Goal: Check status: Check status

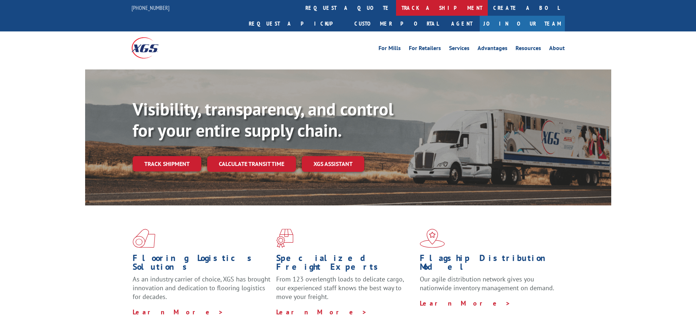
click at [396, 12] on link "track a shipment" at bounding box center [442, 8] width 92 height 16
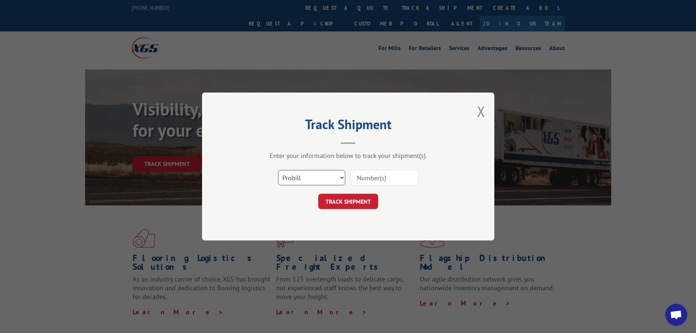
scroll to position [3595, 0]
click at [363, 181] on input at bounding box center [384, 177] width 67 height 15
click at [335, 172] on select "Select category... Probill BOL PO" at bounding box center [311, 177] width 67 height 15
select select "bol"
click at [278, 170] on select "Select category... Probill BOL PO" at bounding box center [311, 177] width 67 height 15
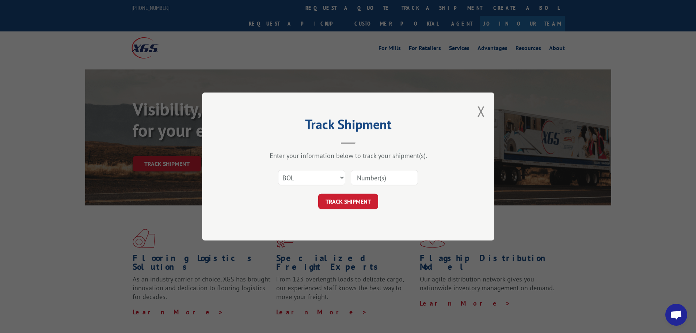
click at [379, 177] on input at bounding box center [384, 177] width 67 height 15
drag, startPoint x: 366, startPoint y: 174, endPoint x: 361, endPoint y: 176, distance: 5.1
click at [366, 174] on input "d11401" at bounding box center [384, 177] width 67 height 15
click at [361, 176] on input "d11401" at bounding box center [384, 177] width 67 height 15
type input "D11401"
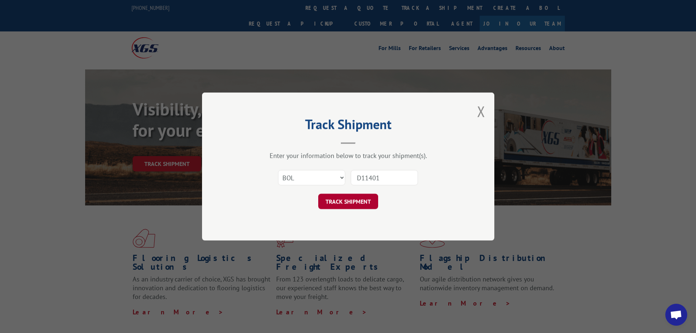
click at [368, 208] on button "TRACK SHIPMENT" at bounding box center [348, 201] width 60 height 15
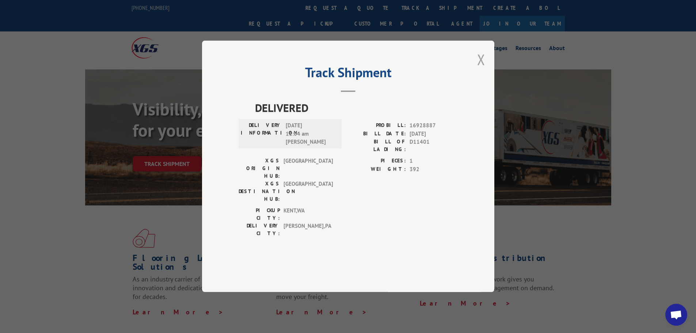
click at [484, 69] on button "Close modal" at bounding box center [481, 59] width 8 height 19
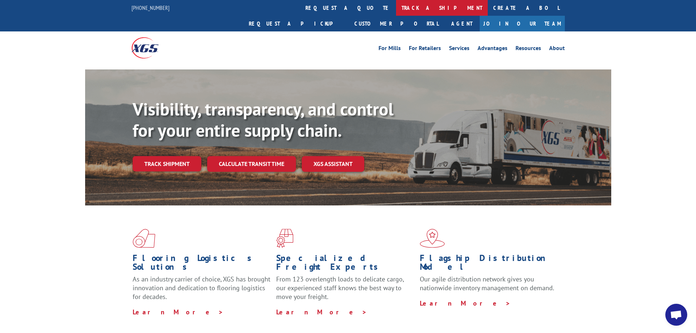
click at [396, 11] on link "track a shipment" at bounding box center [442, 8] width 92 height 16
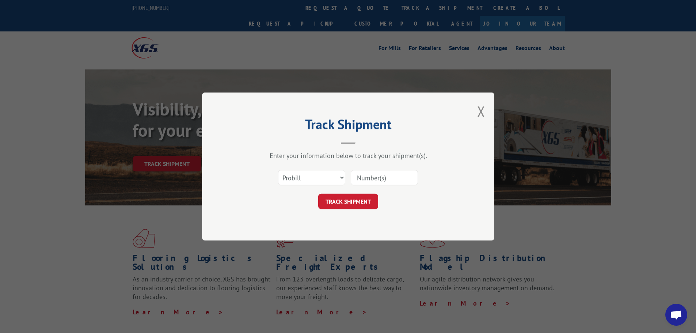
click at [326, 186] on div "Select category... Probill BOL PO" at bounding box center [311, 177] width 67 height 17
click at [322, 177] on select "Select category... Probill BOL PO" at bounding box center [311, 177] width 67 height 15
click at [278, 170] on select "Select category... Probill BOL PO" at bounding box center [311, 177] width 67 height 15
click at [394, 180] on input at bounding box center [384, 177] width 67 height 15
click at [345, 178] on select "Select category... Probill BOL PO" at bounding box center [311, 177] width 67 height 15
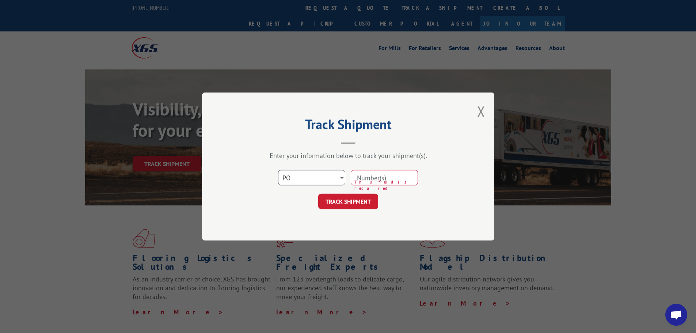
select select "bol"
click at [278, 170] on select "Select category... Probill BOL PO" at bounding box center [311, 177] width 67 height 15
click at [374, 179] on input at bounding box center [384, 177] width 67 height 15
type input "ra683"
click button "TRACK SHIPMENT" at bounding box center [348, 201] width 60 height 15
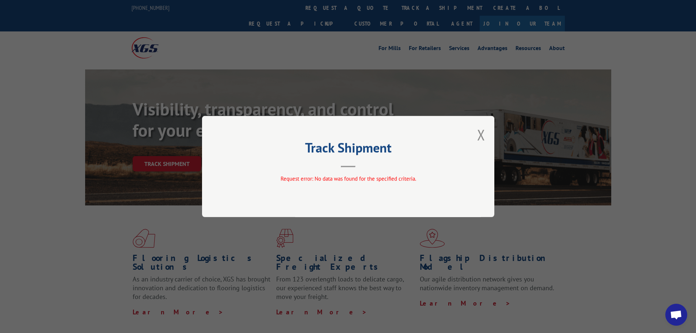
click at [481, 133] on button "Close modal" at bounding box center [481, 134] width 8 height 19
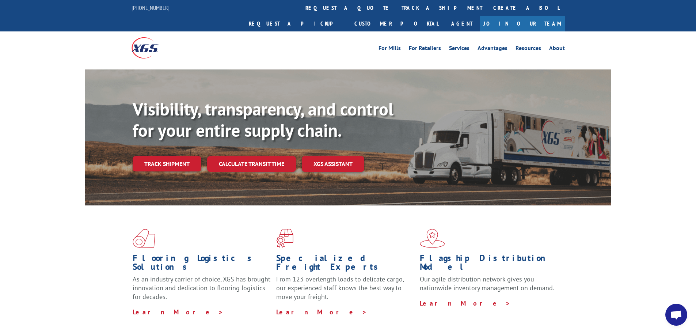
drag, startPoint x: 336, startPoint y: 6, endPoint x: 336, endPoint y: 10, distance: 4.0
click at [396, 6] on link "track a shipment" at bounding box center [442, 8] width 92 height 16
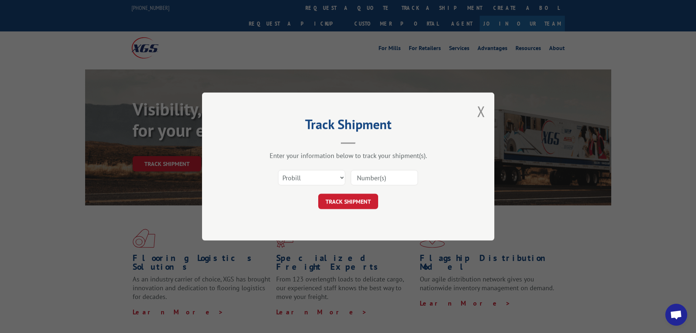
click at [482, 114] on button "Close modal" at bounding box center [481, 111] width 8 height 19
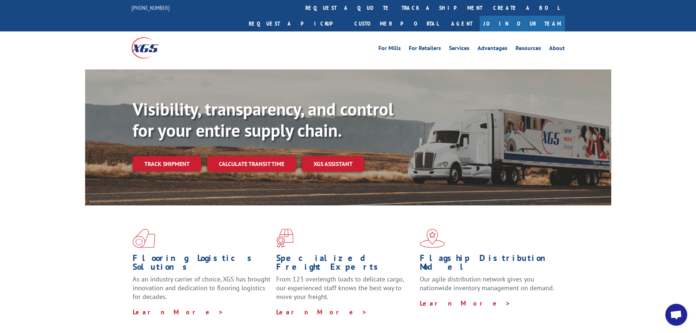
click at [472, 31] on div "For [PERSON_NAME] For Retailers Services Advantages Resources About For [PERSON…" at bounding box center [348, 47] width 433 height 33
click at [444, 16] on link "Customer Portal" at bounding box center [396, 24] width 95 height 16
click at [396, 3] on link "track a shipment" at bounding box center [442, 8] width 92 height 16
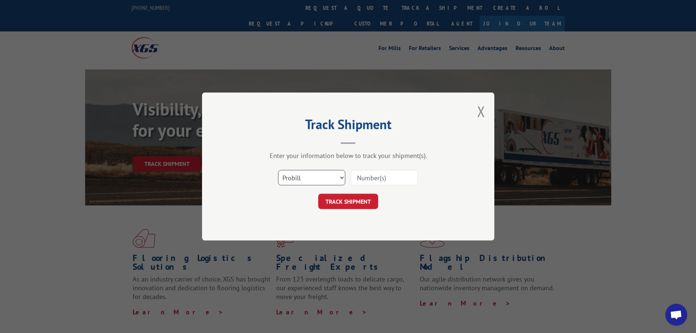
click at [332, 184] on select "Select category... Probill BOL PO" at bounding box center [311, 177] width 67 height 15
select select "po"
click at [278, 170] on select "Select category... Probill BOL PO" at bounding box center [311, 177] width 67 height 15
click at [374, 184] on input at bounding box center [384, 177] width 67 height 15
type input "ra683"
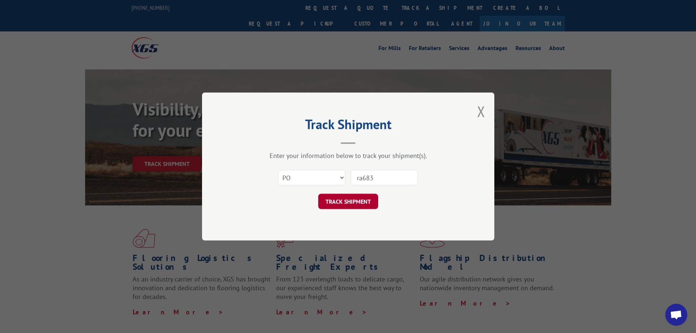
click at [359, 207] on button "TRACK SHIPMENT" at bounding box center [348, 201] width 60 height 15
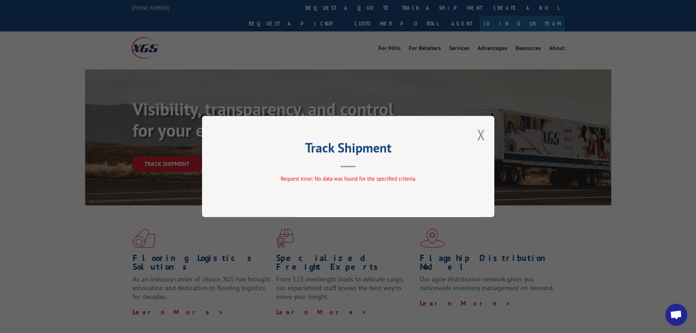
drag, startPoint x: 477, startPoint y: 138, endPoint x: 471, endPoint y: 131, distance: 8.6
click at [476, 138] on div "Track Shipment Request error: No data was found for the specified criteria." at bounding box center [348, 166] width 292 height 101
click at [480, 137] on button "Close modal" at bounding box center [481, 134] width 8 height 19
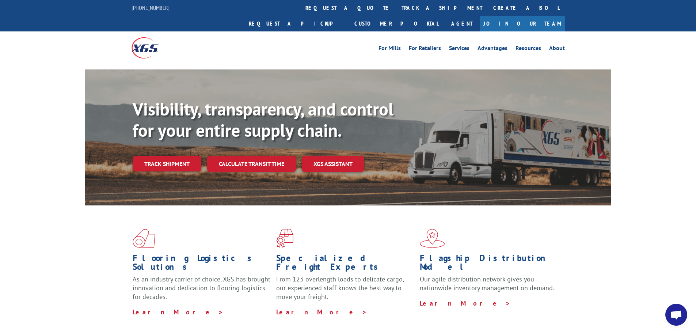
click at [396, 8] on link "track a shipment" at bounding box center [442, 8] width 92 height 16
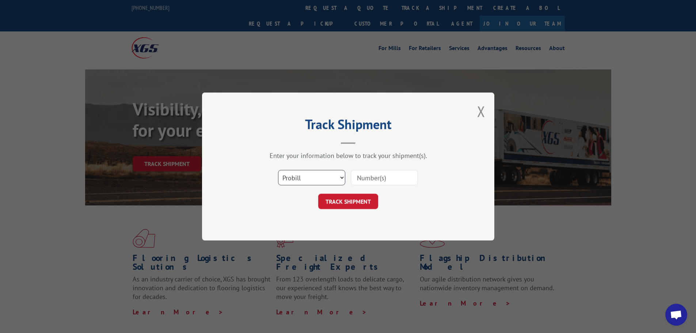
click at [305, 177] on select "Select category... Probill BOL PO" at bounding box center [311, 177] width 67 height 15
select select "po"
click at [278, 170] on select "Select category... Probill BOL PO" at bounding box center [311, 177] width 67 height 15
drag, startPoint x: 436, startPoint y: 171, endPoint x: 429, endPoint y: 173, distance: 7.1
click at [432, 171] on div "Select category... Probill BOL PO" at bounding box center [348, 178] width 219 height 24
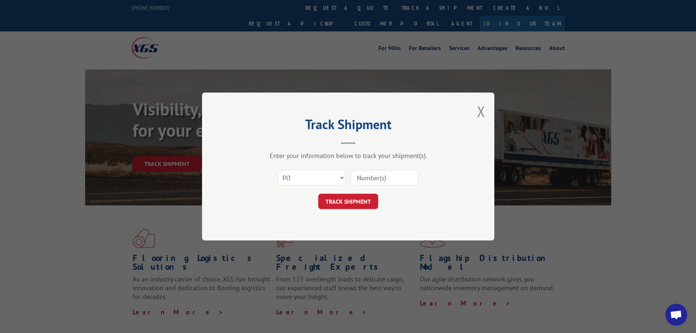
click at [399, 178] on input at bounding box center [384, 177] width 67 height 15
type input "683"
click button "TRACK SHIPMENT" at bounding box center [348, 201] width 60 height 15
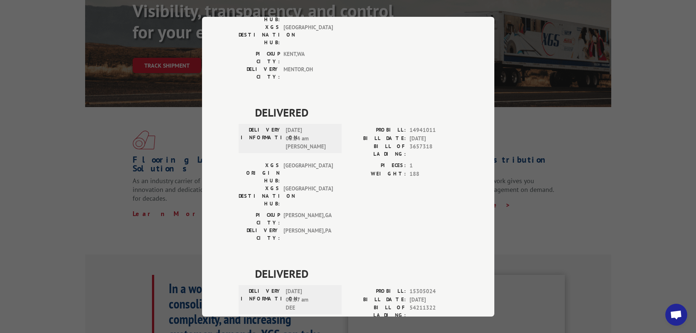
scroll to position [110, 0]
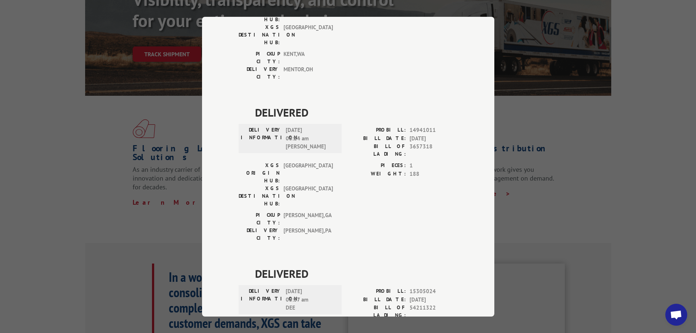
click at [458, 56] on div "Track Shipment DELIVERED DELIVERY INFORMATION: PROBILL: 7043681 BILL DATE: [DAT…" at bounding box center [348, 167] width 292 height 300
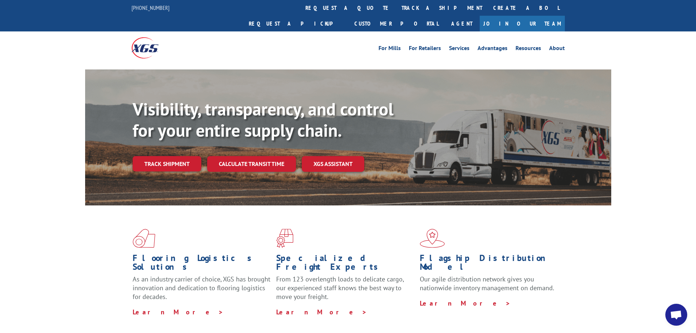
click at [396, 10] on link "track a shipment" at bounding box center [442, 8] width 92 height 16
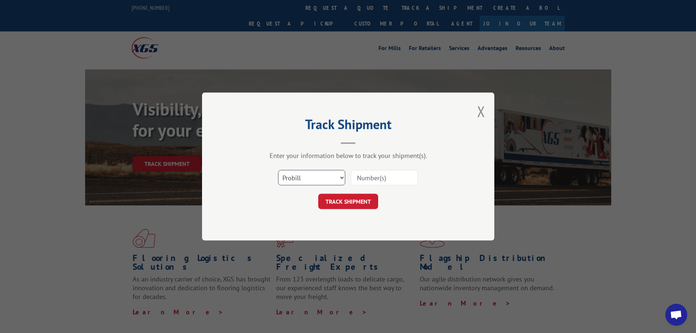
click at [319, 177] on select "Select category... Probill BOL PO" at bounding box center [311, 177] width 67 height 15
select select "po"
click at [278, 170] on select "Select category... Probill BOL PO" at bounding box center [311, 177] width 67 height 15
click at [386, 179] on input at bounding box center [384, 177] width 67 height 15
type input "cl501138"
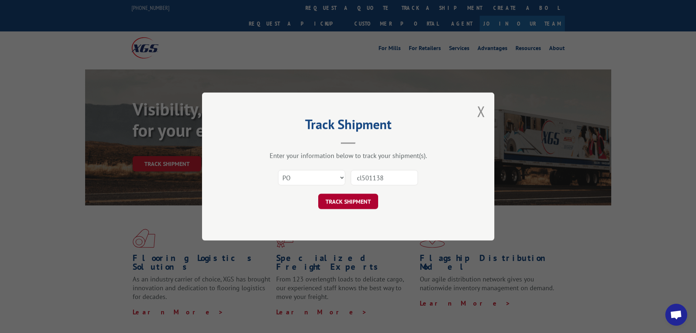
click at [368, 203] on button "TRACK SHIPMENT" at bounding box center [348, 201] width 60 height 15
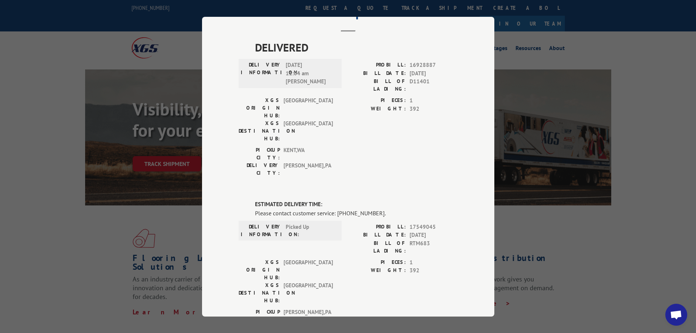
scroll to position [73, 0]
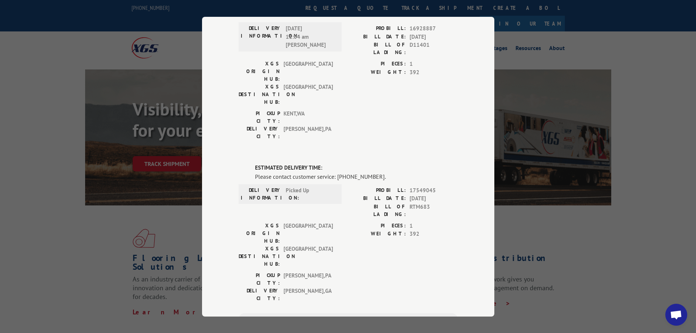
click at [481, 49] on div "Track Shipment DELIVERED DELIVERY INFORMATION: [DATE] 11:04 am [PERSON_NAME] PR…" at bounding box center [348, 167] width 292 height 300
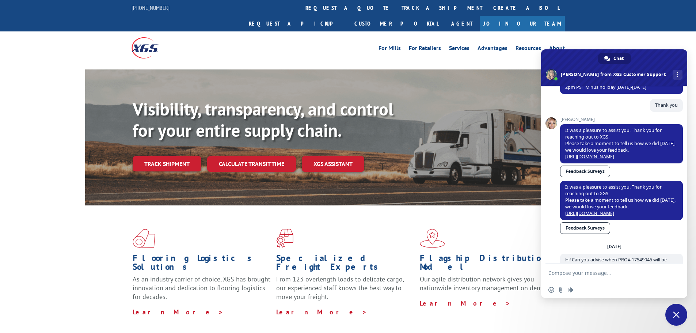
type textarea "No p"
type textarea "The scanned BOL shows it was picked up on August"
